Goal: Check status

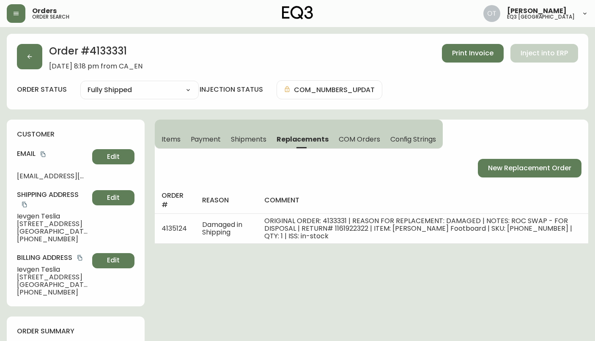
click at [28, 61] on button "button" at bounding box center [29, 56] width 25 height 25
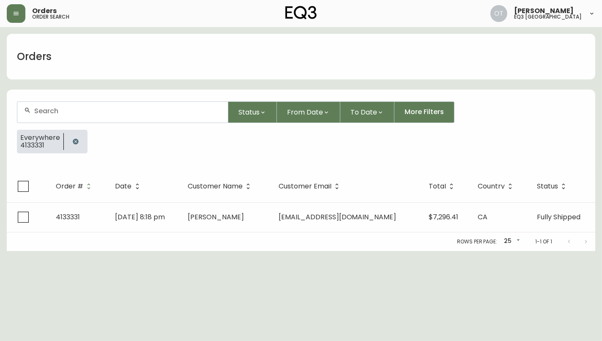
click at [101, 115] on div at bounding box center [122, 112] width 210 height 21
paste input "4134221"
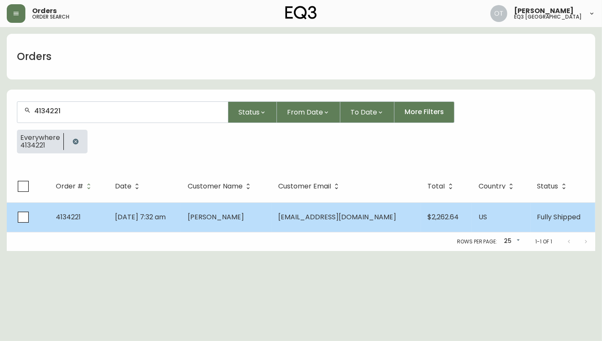
type input "4134221"
click at [112, 214] on td "[DATE] 7:32 am" at bounding box center [144, 217] width 73 height 30
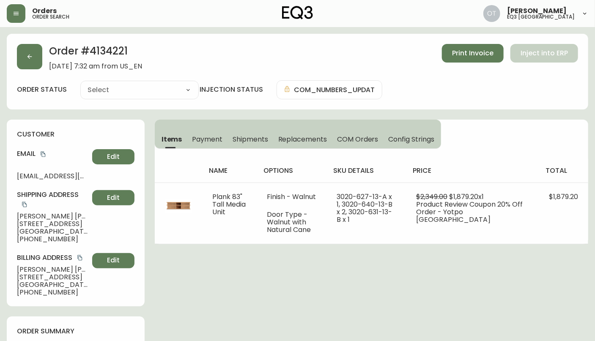
type input "Fully Shipped"
select select "FULLY_SHIPPED"
